Goal: Task Accomplishment & Management: Manage account settings

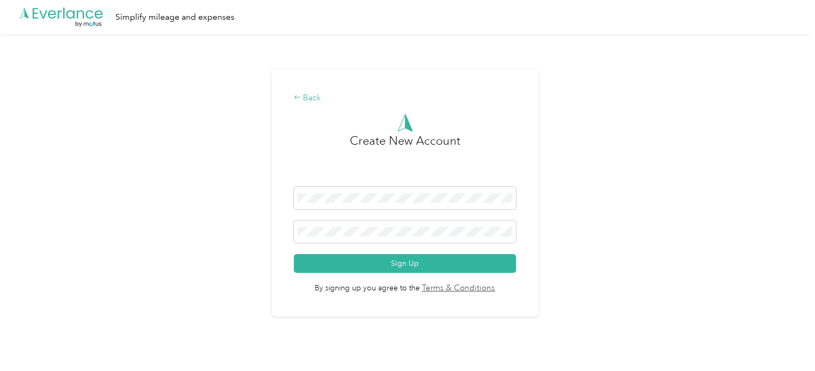
click at [321, 98] on div "Back" at bounding box center [405, 98] width 223 height 13
click at [88, 21] on icon ".cls-1 { fill: #00adee; } .cls-2 { fill: #fff; } .cls-3 { fill: #707372; } .cls…" at bounding box center [61, 17] width 85 height 22
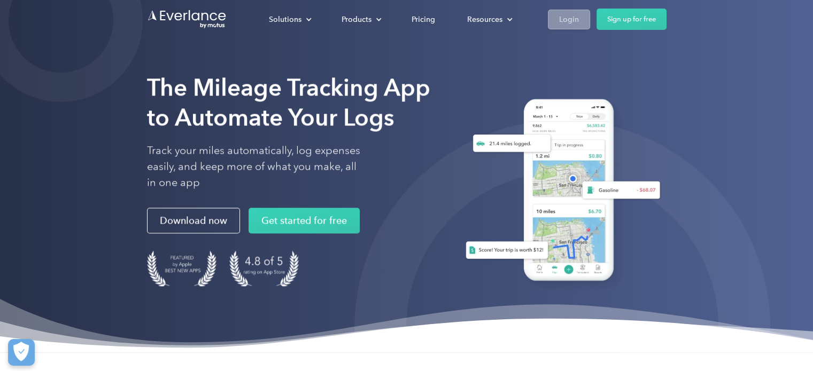
click at [559, 23] on div "Login" at bounding box center [569, 19] width 20 height 13
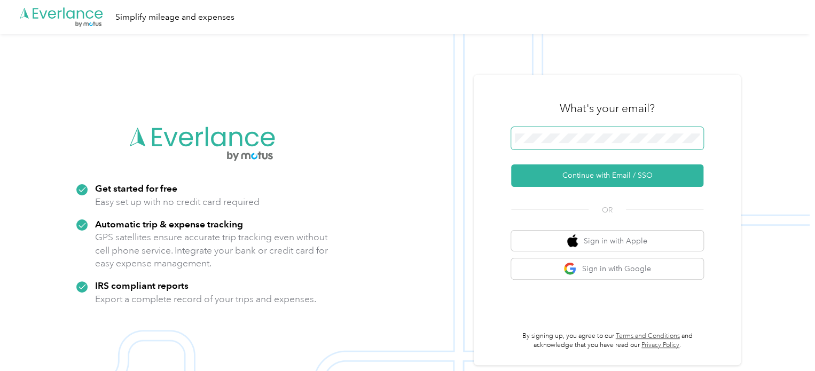
click at [582, 142] on div at bounding box center [607, 140] width 192 height 26
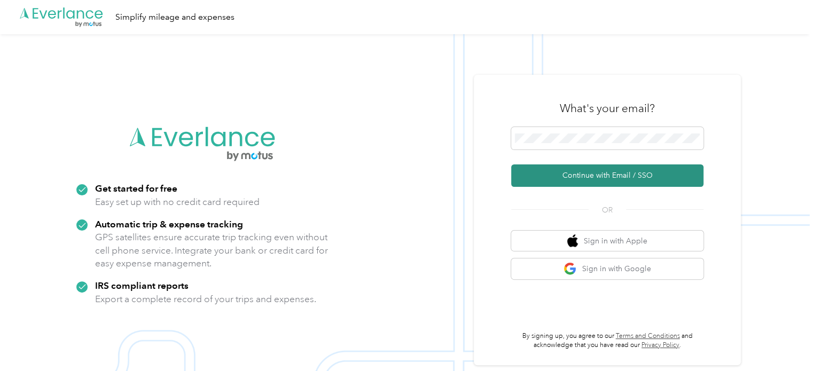
click at [621, 181] on button "Continue with Email / SSO" at bounding box center [607, 176] width 192 height 22
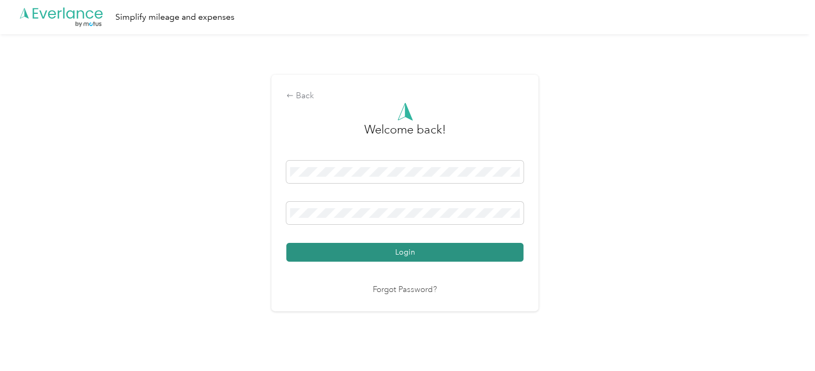
click at [433, 253] on button "Login" at bounding box center [404, 252] width 237 height 19
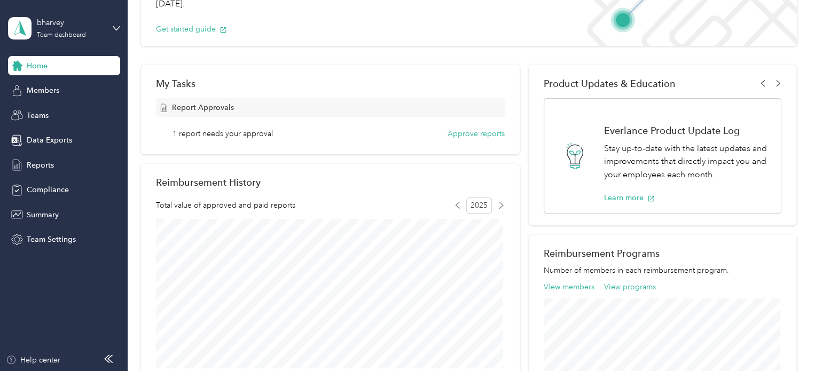
scroll to position [111, 0]
click at [470, 135] on button "Approve reports" at bounding box center [476, 133] width 57 height 11
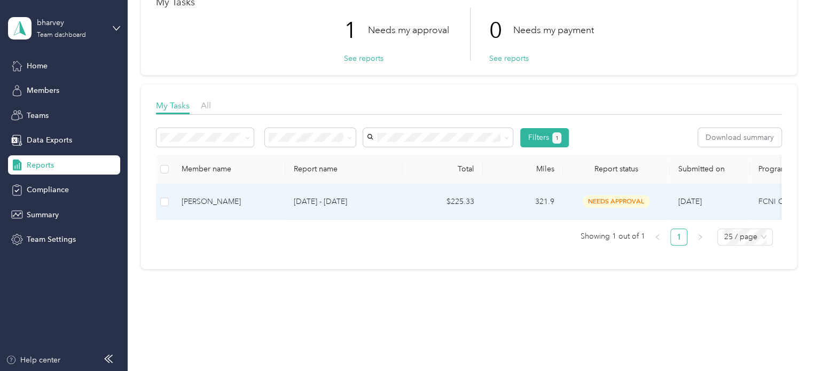
click at [334, 202] on p "Sep 15 - 28, 2025" at bounding box center [344, 202] width 100 height 12
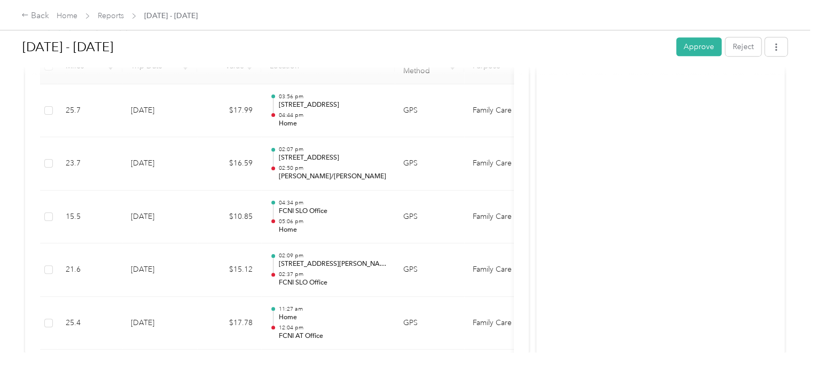
scroll to position [299, 0]
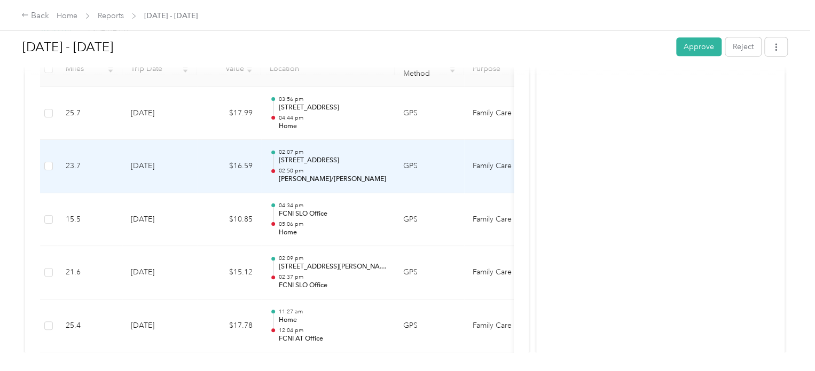
click at [349, 157] on p "1662 5th St, San Luis Obispo, CA 93402, USA" at bounding box center [332, 161] width 108 height 10
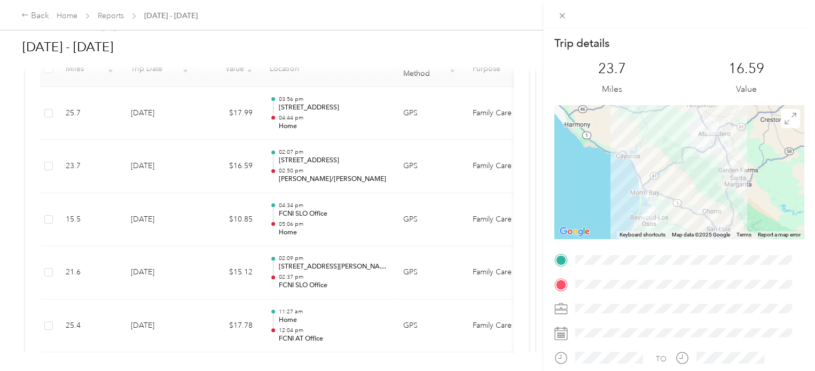
click at [327, 103] on div "Trip details This trip cannot be edited because it is either under review, appr…" at bounding box center [407, 185] width 815 height 371
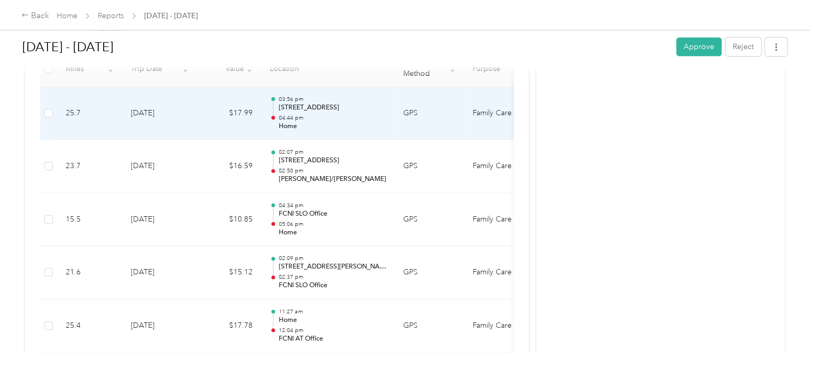
click at [314, 115] on p "04:44 pm" at bounding box center [332, 117] width 108 height 7
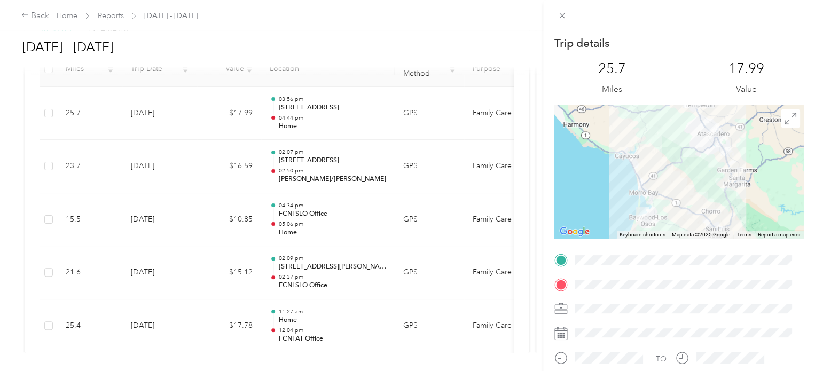
click at [484, 46] on div "Trip details This trip cannot be edited because it is either under review, appr…" at bounding box center [407, 185] width 815 height 371
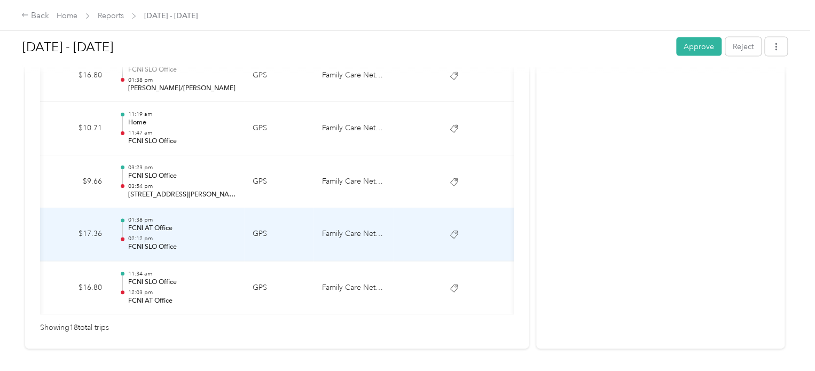
scroll to position [0, 0]
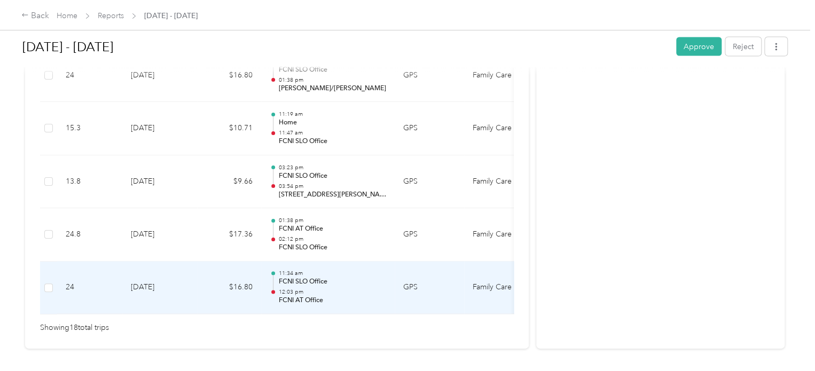
click at [374, 281] on p "FCNI SLO Office" at bounding box center [332, 283] width 108 height 10
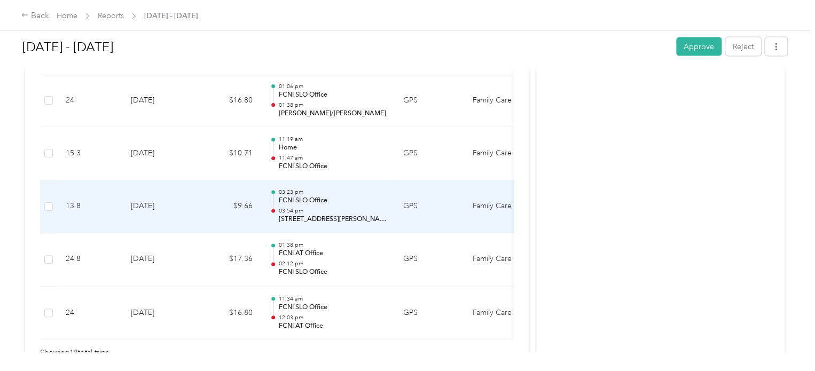
scroll to position [1033, 0]
click at [333, 216] on p "331 Junipero Way, San Luis Obispo, CA 93401, USA" at bounding box center [332, 221] width 108 height 10
click at [312, 210] on p "03:54 pm" at bounding box center [332, 211] width 108 height 7
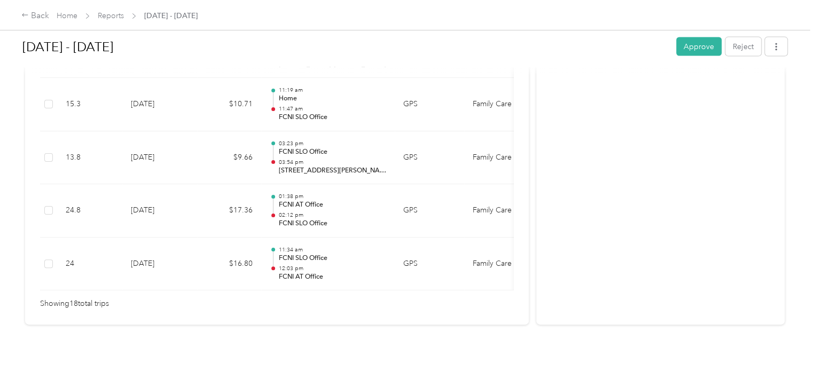
scroll to position [1029, 0]
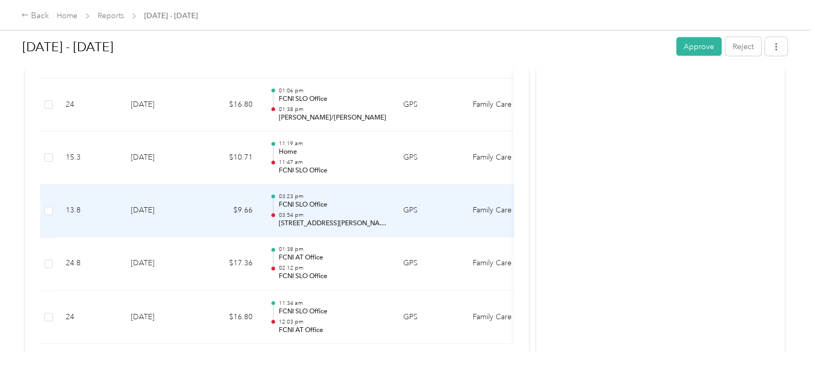
click at [330, 212] on p "03:54 pm" at bounding box center [332, 215] width 108 height 7
click at [217, 213] on td "$9.66" at bounding box center [229, 211] width 64 height 53
click at [339, 212] on p "03:54 pm" at bounding box center [332, 215] width 108 height 7
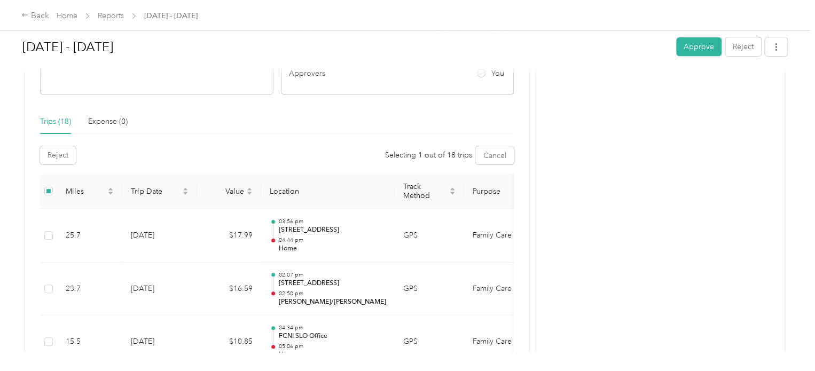
scroll to position [207, 0]
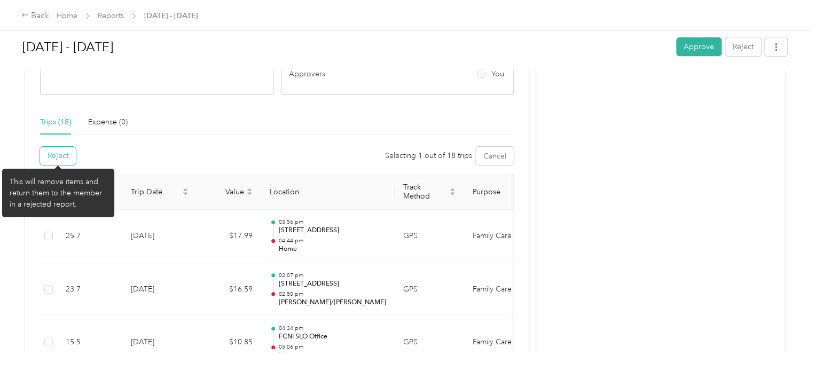
click at [63, 156] on button "Reject" at bounding box center [58, 156] width 36 height 18
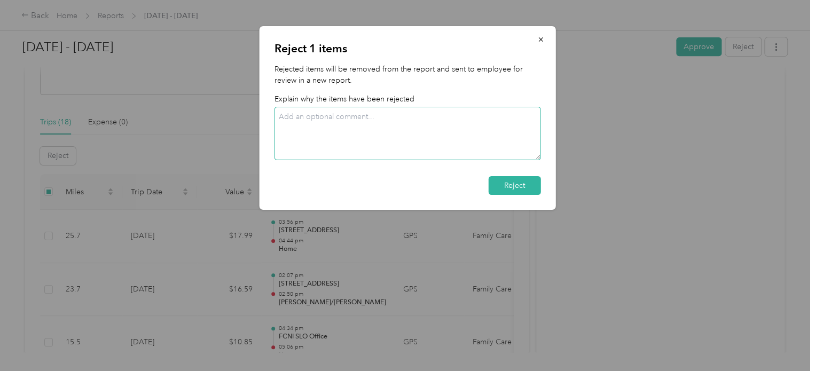
click at [387, 127] on textarea at bounding box center [408, 133] width 267 height 53
type textarea "Duplicate"
click at [506, 182] on button "Reject" at bounding box center [515, 185] width 52 height 19
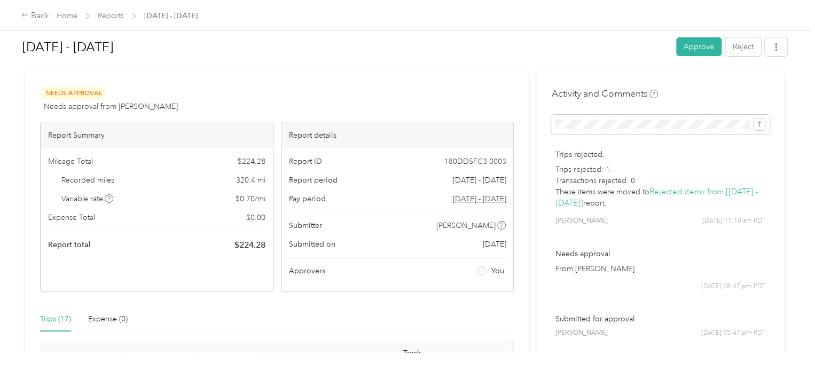
scroll to position [10, 0]
click at [773, 49] on icon "button" at bounding box center [776, 46] width 7 height 7
click at [537, 63] on div "Sep 15 - 28, 2025 Approve Reject" at bounding box center [404, 49] width 765 height 32
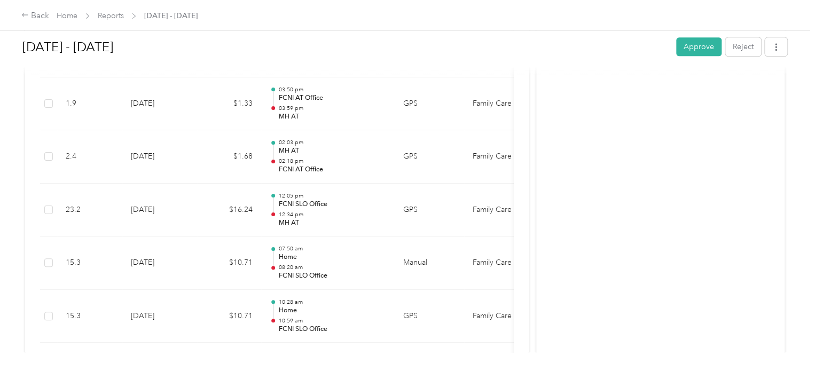
scroll to position [626, 0]
click at [295, 34] on h1 "Sep 15 - 28, 2025" at bounding box center [345, 47] width 646 height 26
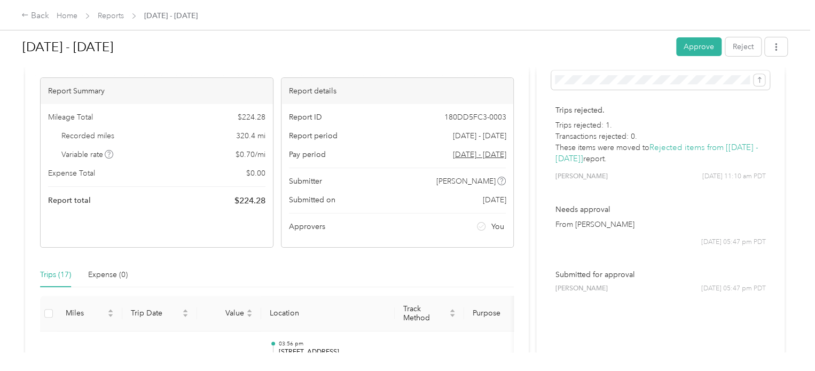
scroll to position [0, 0]
